Goal: Information Seeking & Learning: Learn about a topic

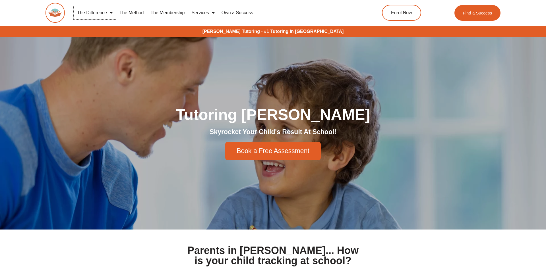
scroll to position [1, 0]
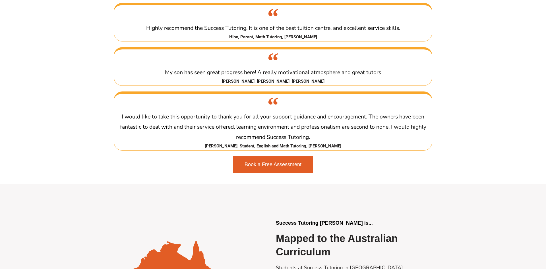
scroll to position [1195, 0]
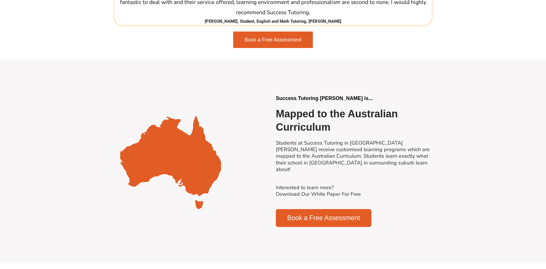
scroll to position [1165, 0]
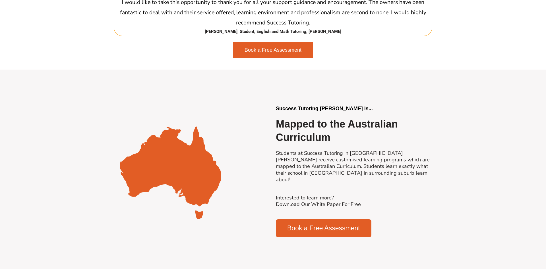
click at [272, 53] on span "Book a Free Assessment" at bounding box center [273, 50] width 57 height 5
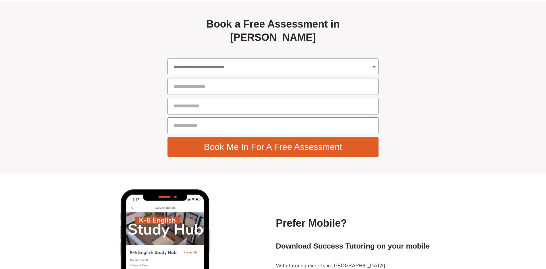
scroll to position [2009, 0]
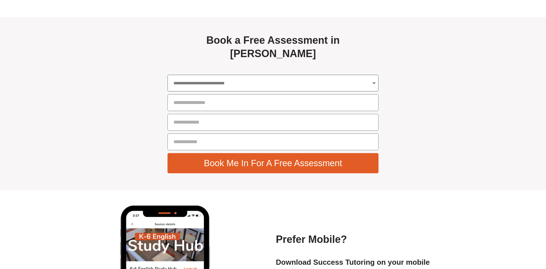
click at [168, 75] on select "**********" at bounding box center [273, 83] width 211 height 17
click at [519, 106] on section "**********" at bounding box center [273, 104] width 546 height 174
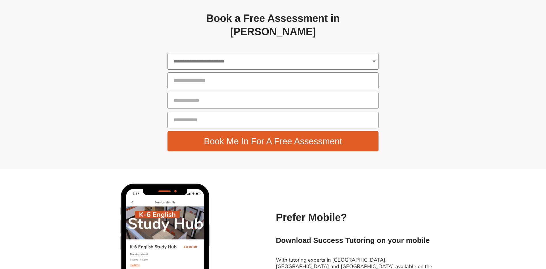
click at [168, 53] on select "**********" at bounding box center [273, 61] width 211 height 17
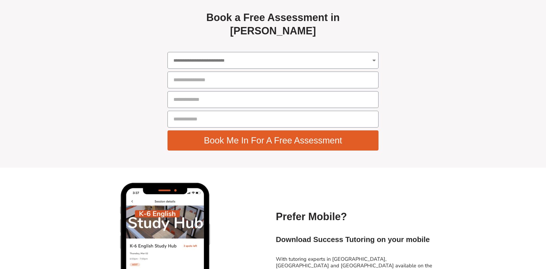
drag, startPoint x: 243, startPoint y: 79, endPoint x: 497, endPoint y: 156, distance: 265.9
click at [497, 156] on section "**********" at bounding box center [273, 81] width 546 height 174
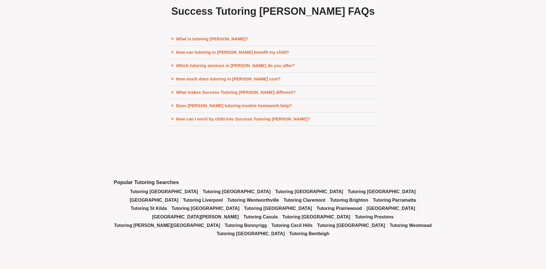
scroll to position [2428, 0]
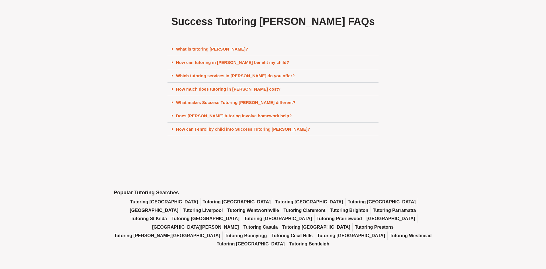
click at [174, 51] on span at bounding box center [174, 49] width 4 height 5
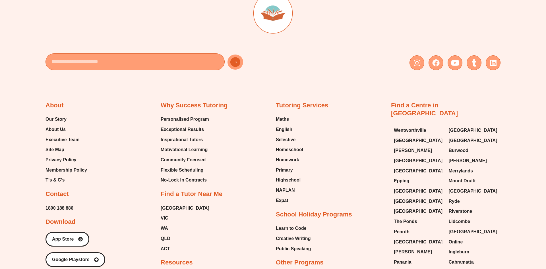
scroll to position [2750, 0]
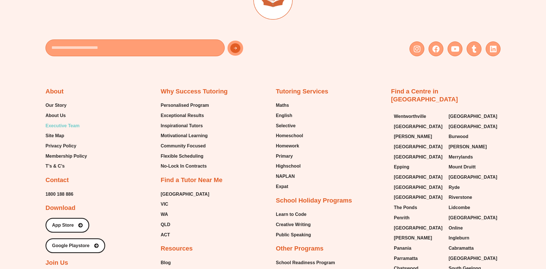
click at [63, 130] on span "Executive Team" at bounding box center [63, 126] width 34 height 9
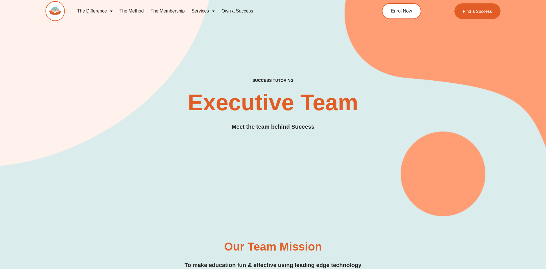
click at [106, 13] on link "The Difference" at bounding box center [95, 11] width 42 height 13
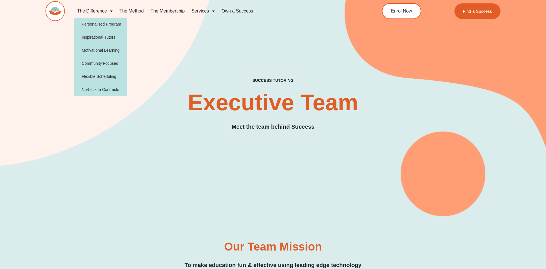
scroll to position [31, 0]
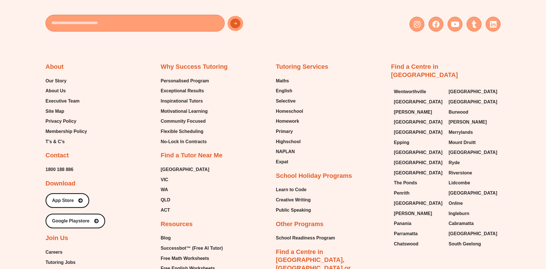
scroll to position [1715, 0]
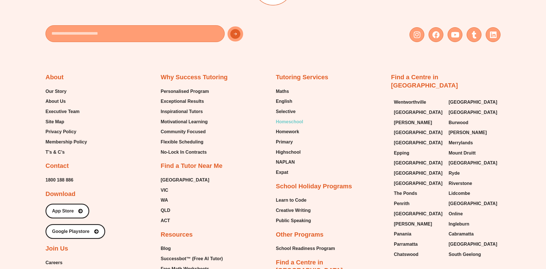
click at [296, 121] on span "Homeschool" at bounding box center [289, 122] width 27 height 9
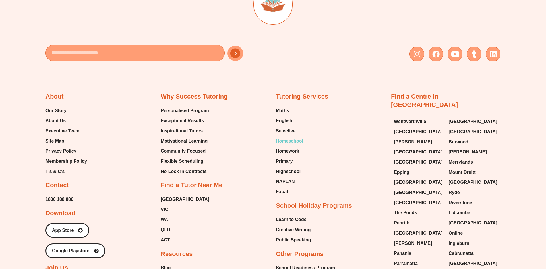
scroll to position [1686, 0]
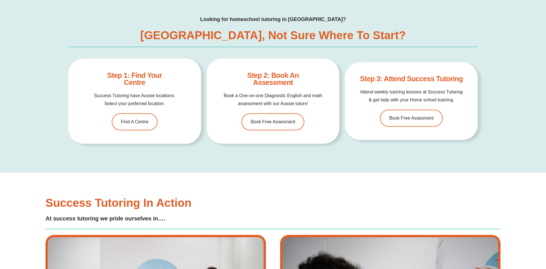
scroll to position [1899, 0]
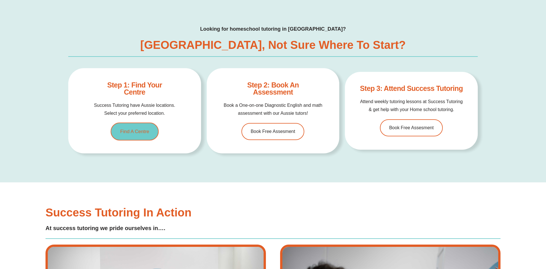
click at [133, 123] on link "Find A Centre" at bounding box center [135, 132] width 48 height 18
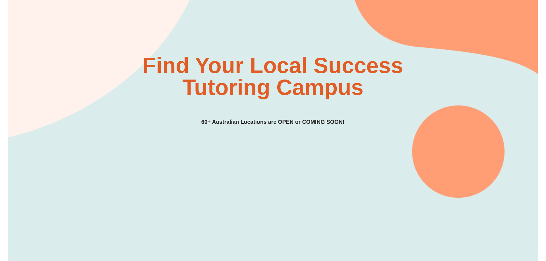
scroll to position [15, 0]
